Goal: Navigation & Orientation: Find specific page/section

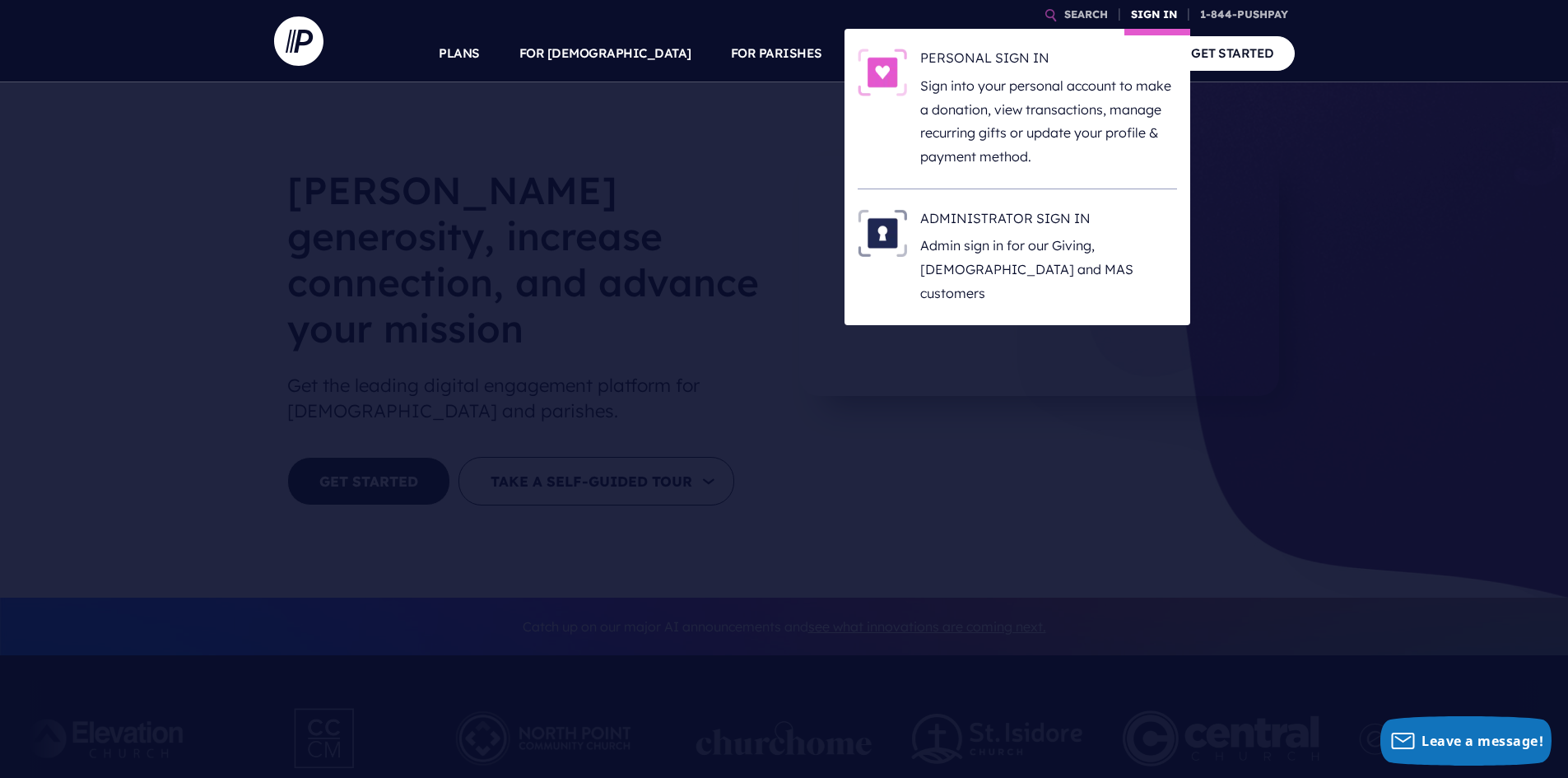
click at [1155, 8] on link "SIGN IN" at bounding box center [1154, 14] width 59 height 29
click at [1029, 218] on h6 "ADMINISTRATOR SIGN IN" at bounding box center [1049, 221] width 257 height 24
click at [1011, 81] on p "Sign into your personal account to make a donation, view transactions, manage r…" at bounding box center [1049, 121] width 257 height 95
